Goal: Information Seeking & Learning: Understand process/instructions

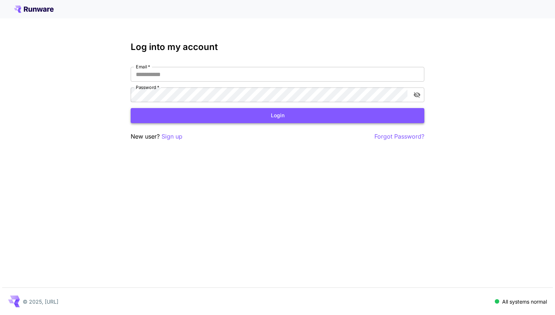
type input "**********"
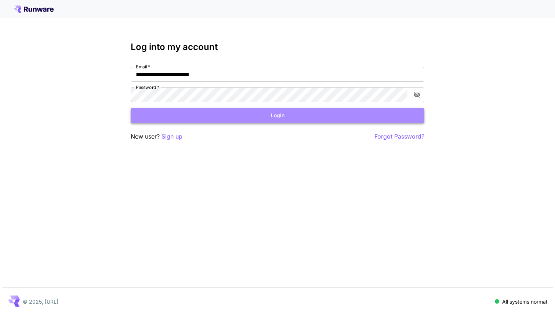
click at [170, 111] on button "Login" at bounding box center [278, 115] width 294 height 15
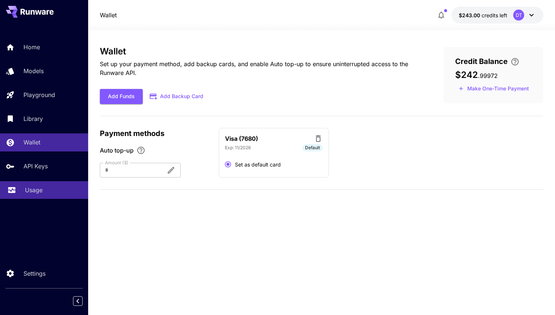
click at [62, 186] on link "Usage" at bounding box center [44, 190] width 88 height 18
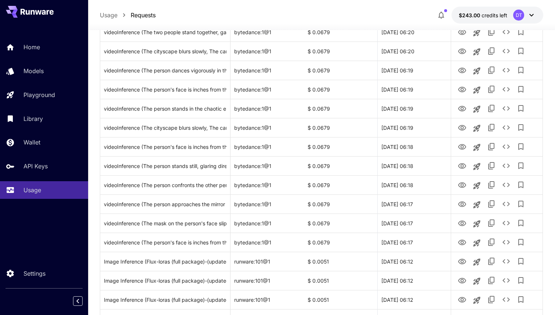
scroll to position [555, 0]
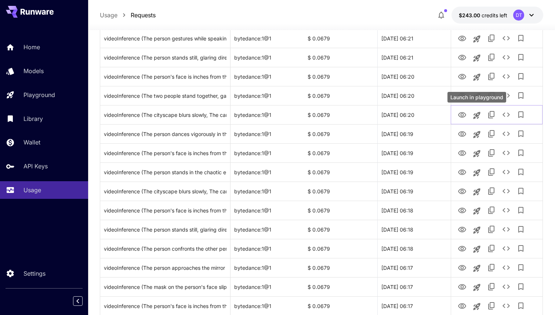
click at [463, 93] on div "Launch in playground" at bounding box center [477, 97] width 59 height 11
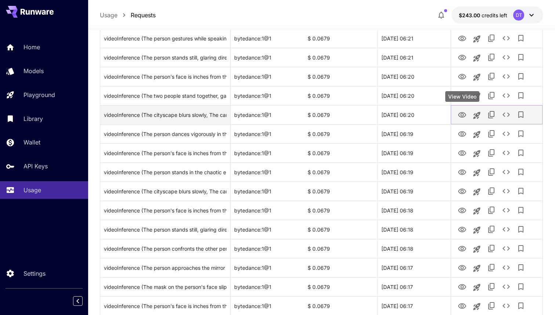
click at [464, 116] on icon "View Video" at bounding box center [462, 115] width 8 height 6
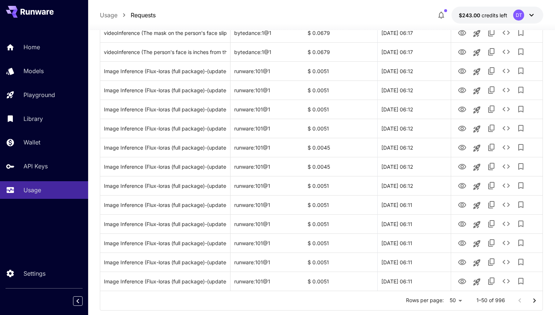
scroll to position [826, 0]
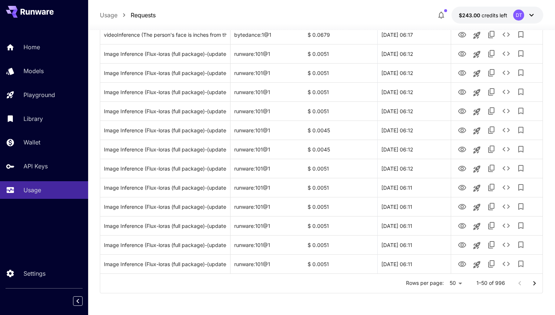
click at [535, 283] on icon "Go to next page" at bounding box center [534, 283] width 9 height 9
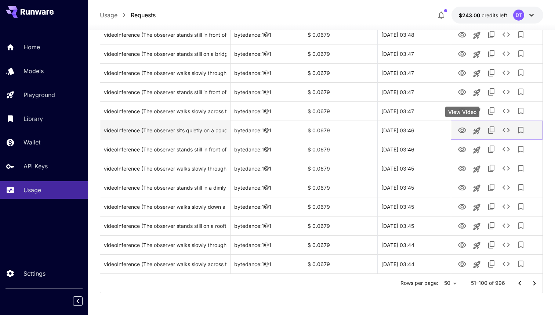
click at [462, 130] on icon "View Video" at bounding box center [462, 130] width 9 height 9
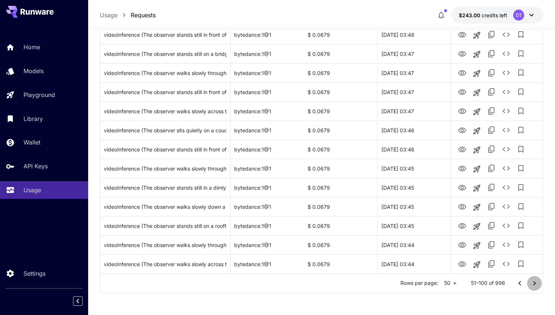
click at [537, 286] on icon "Go to next page" at bounding box center [534, 283] width 9 height 9
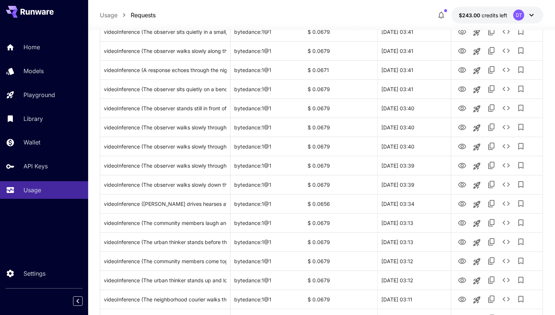
scroll to position [313, 0]
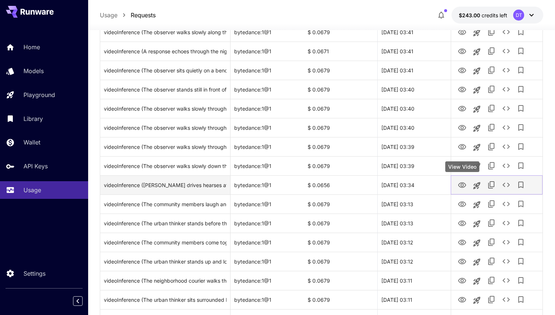
click at [460, 186] on icon "View Video" at bounding box center [462, 185] width 9 height 9
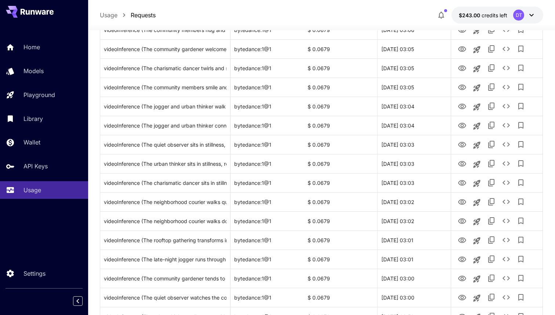
scroll to position [826, 0]
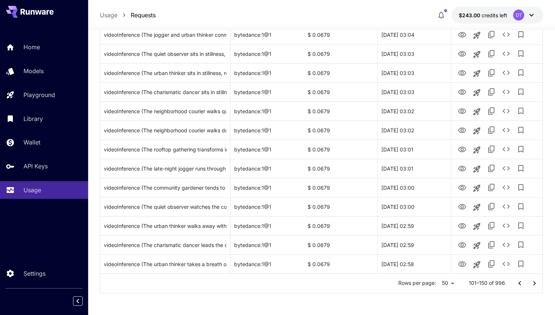
click at [533, 281] on icon "Go to next page" at bounding box center [534, 283] width 9 height 9
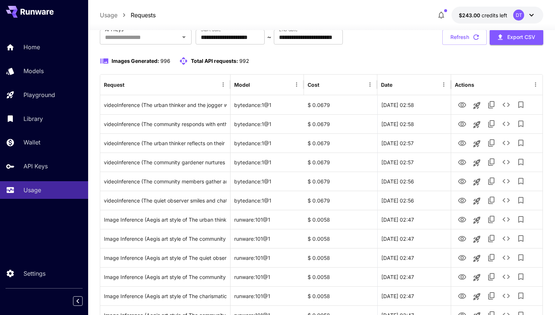
scroll to position [0, 0]
